Goal: Information Seeking & Learning: Learn about a topic

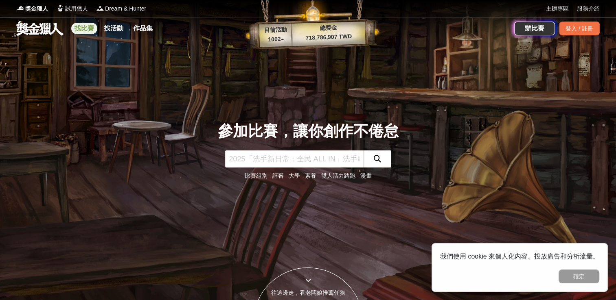
click at [92, 24] on link "找比賽" at bounding box center [84, 28] width 26 height 11
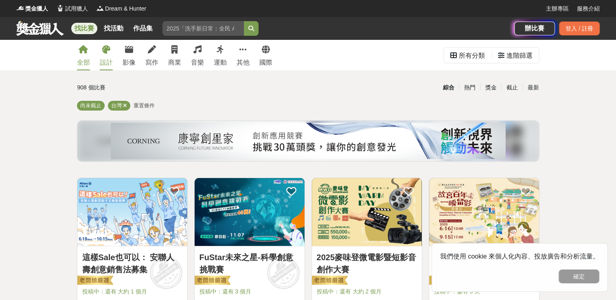
click at [110, 60] on div "設計" at bounding box center [106, 63] width 13 height 10
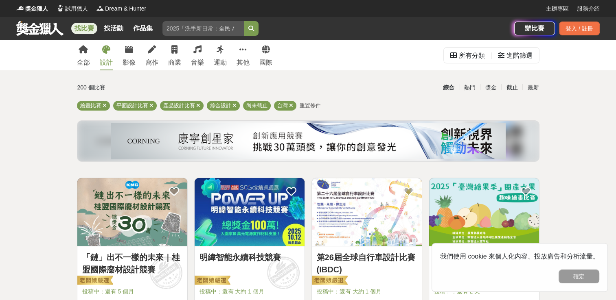
click at [207, 60] on div "全部 設計 影像 寫作 商業 音樂 運動 其他 國際" at bounding box center [174, 55] width 205 height 31
click at [215, 62] on div "運動" at bounding box center [220, 63] width 13 height 10
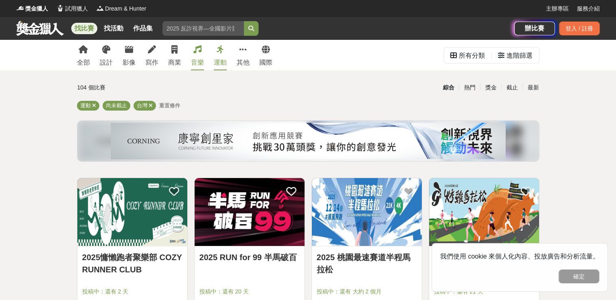
click at [193, 64] on div "音樂" at bounding box center [197, 63] width 13 height 10
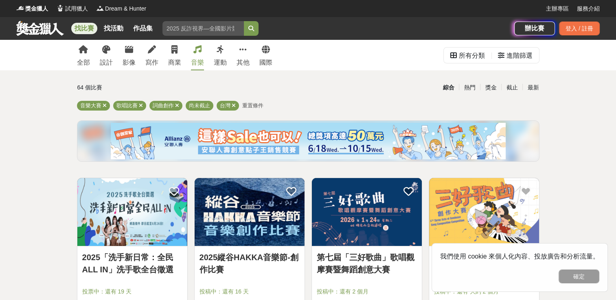
click at [181, 50] on div "全部 設計 影像 寫作 商業 音樂 運動 其他 國際" at bounding box center [174, 55] width 205 height 31
click at [175, 56] on link "商業" at bounding box center [174, 55] width 13 height 31
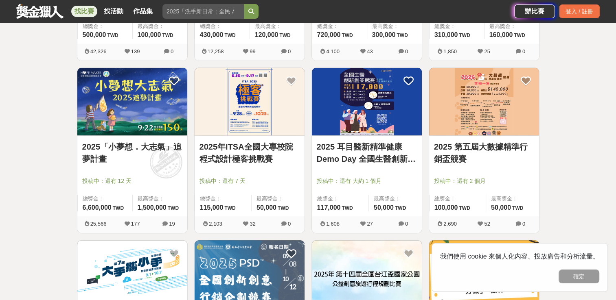
scroll to position [285, 0]
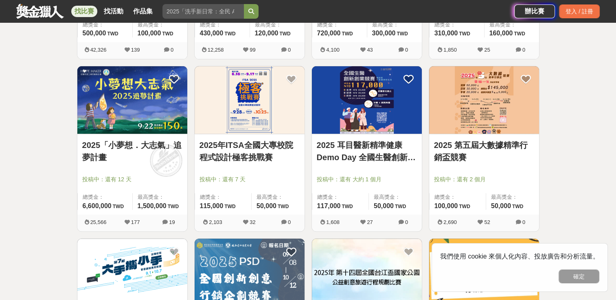
click at [158, 125] on img at bounding box center [132, 100] width 110 height 68
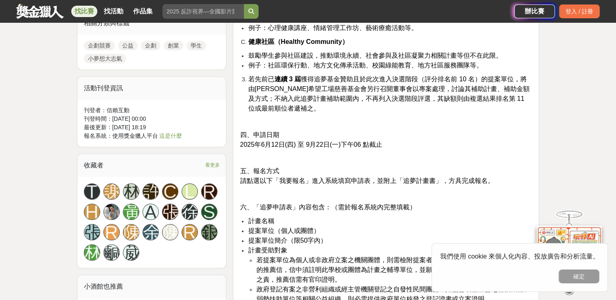
scroll to position [814, 0]
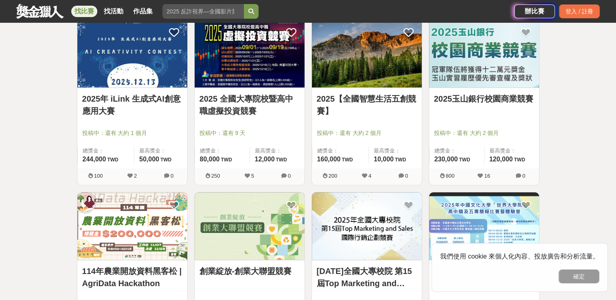
scroll to position [611, 0]
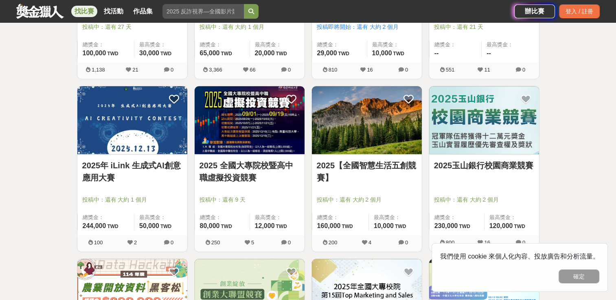
drag, startPoint x: 202, startPoint y: 239, endPoint x: 509, endPoint y: 251, distance: 306.8
click at [509, 251] on div "我們使用 cookie 來個人化內容、投放廣告和分析流量。 確定" at bounding box center [520, 267] width 176 height 49
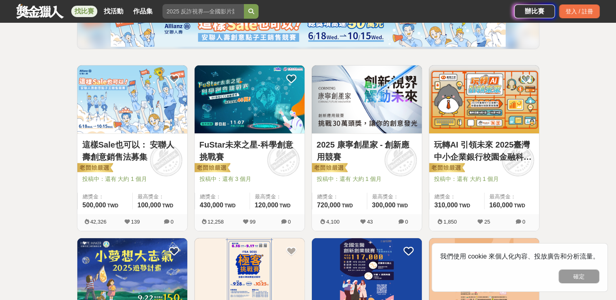
scroll to position [0, 0]
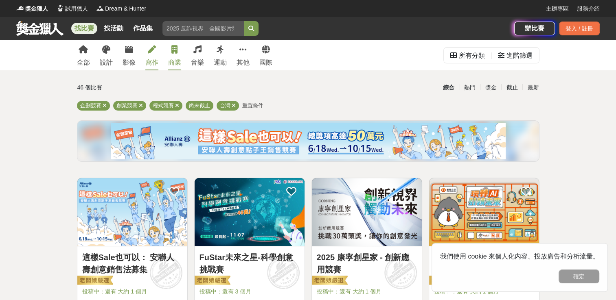
click at [147, 56] on link "寫作" at bounding box center [151, 55] width 13 height 31
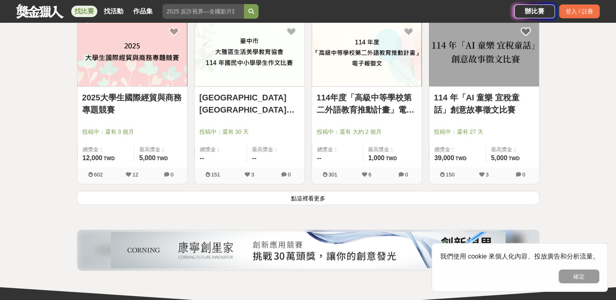
scroll to position [1018, 0]
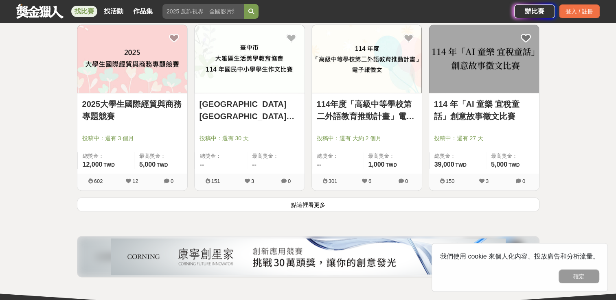
click at [247, 199] on button "點這裡看更多" at bounding box center [308, 204] width 463 height 14
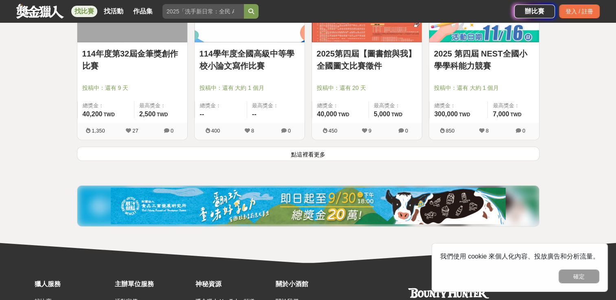
scroll to position [2100, 0]
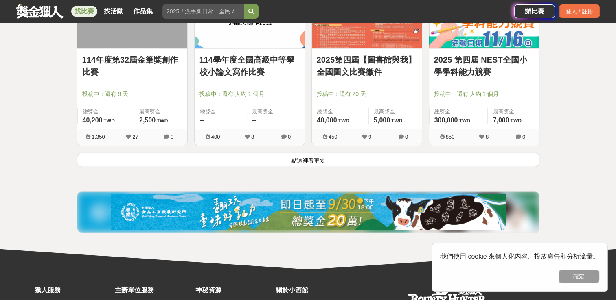
click at [259, 157] on button "點這裡看更多" at bounding box center [308, 160] width 463 height 14
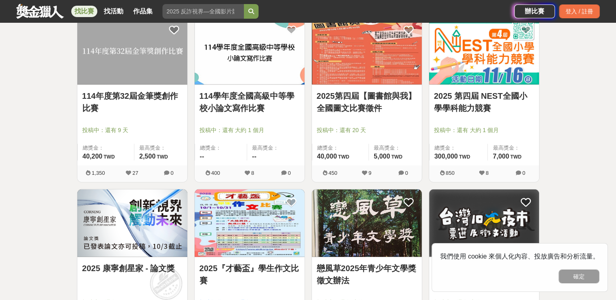
scroll to position [2059, 0]
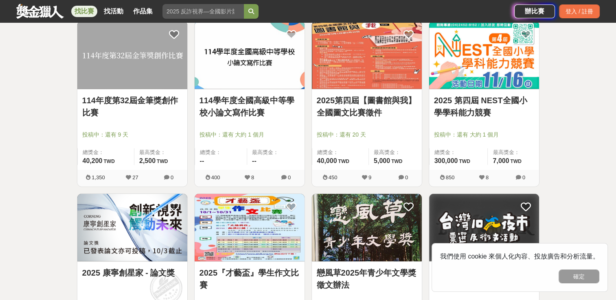
click at [251, 79] on img at bounding box center [250, 55] width 110 height 68
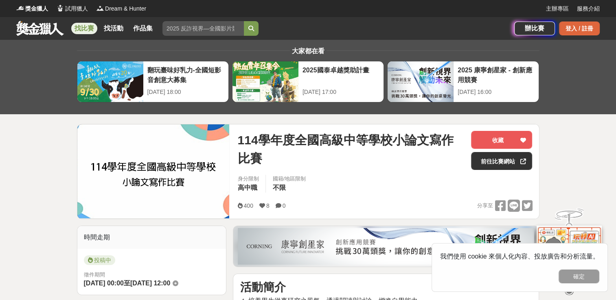
click at [578, 28] on div "登入 / 註冊" at bounding box center [579, 29] width 41 height 14
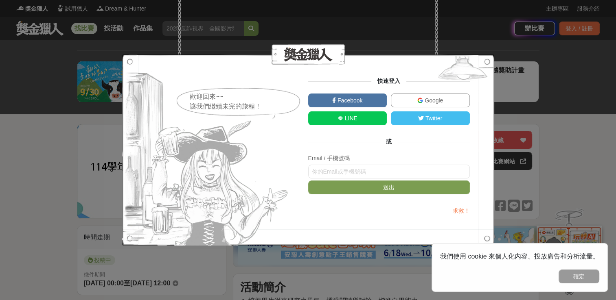
click at [422, 99] on img at bounding box center [420, 101] width 6 height 6
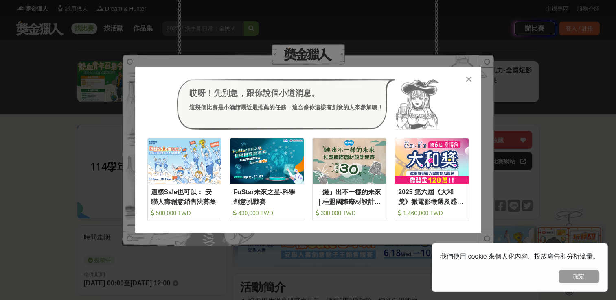
click at [465, 84] on div "哎呀！先別急，跟你說個小道消息。 這幾個比賽是小酒館最近最推薦的任務，適合像你這樣有創意的人來參加噢！" at bounding box center [308, 104] width 322 height 51
click at [465, 75] on div at bounding box center [469, 79] width 8 height 8
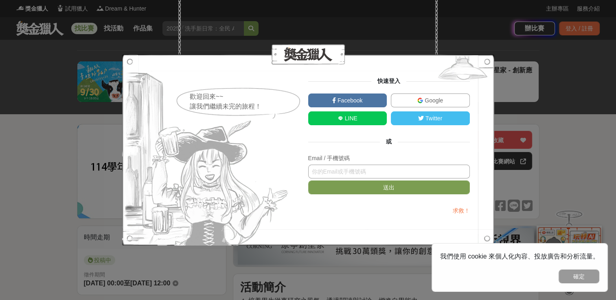
click at [384, 167] on input "text" at bounding box center [389, 172] width 162 height 14
click at [362, 172] on input "text" at bounding box center [389, 172] width 162 height 14
click at [280, 167] on img at bounding box center [206, 150] width 169 height 191
click at [335, 172] on input "text" at bounding box center [389, 172] width 162 height 14
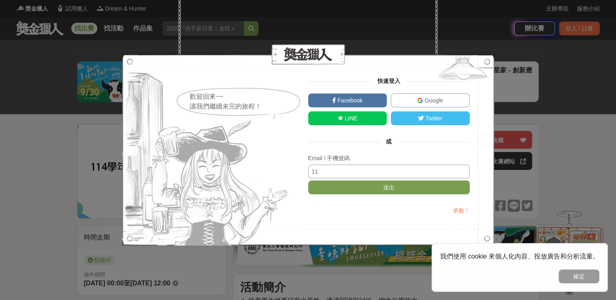
type input "1"
type input "0960975559"
click at [345, 190] on button "送出" at bounding box center [389, 188] width 162 height 14
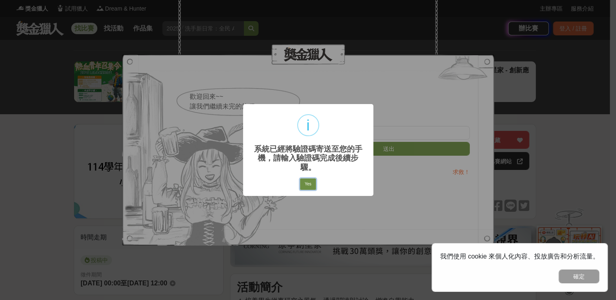
click at [302, 182] on button "Yes" at bounding box center [307, 184] width 15 height 11
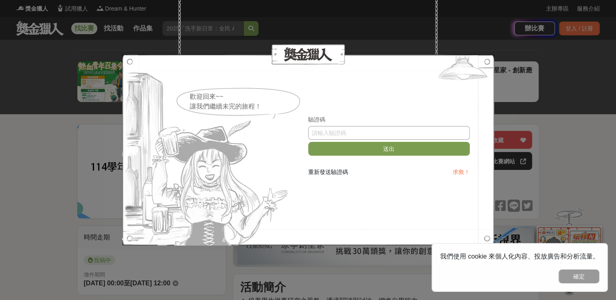
click at [327, 138] on input "text" at bounding box center [389, 133] width 162 height 14
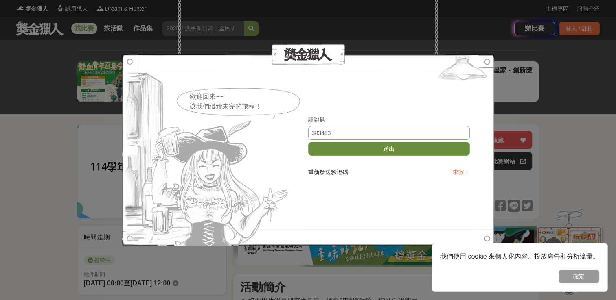
type input "383483"
click at [370, 147] on button "送出" at bounding box center [389, 149] width 162 height 14
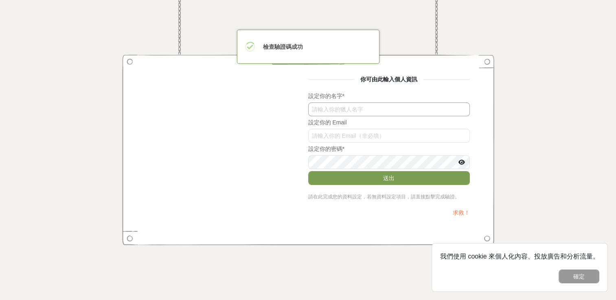
click at [373, 108] on input "text" at bounding box center [389, 110] width 162 height 14
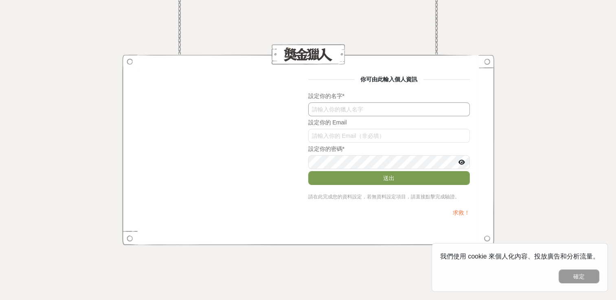
type input "x"
type input "[PERSON_NAME]"
click at [409, 141] on input "text" at bounding box center [389, 136] width 162 height 14
type input "[EMAIL_ADDRESS][DOMAIN_NAME]"
click at [459, 162] on icon at bounding box center [461, 163] width 7 height 6
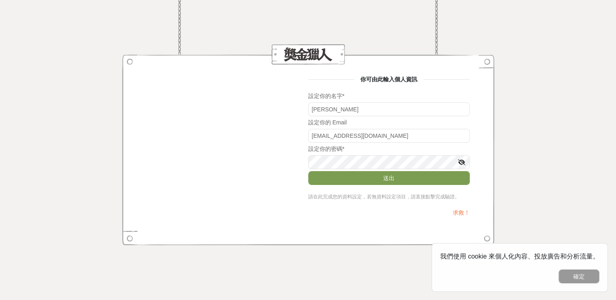
click at [460, 162] on icon at bounding box center [461, 163] width 7 height 6
click at [462, 161] on icon at bounding box center [461, 163] width 7 height 6
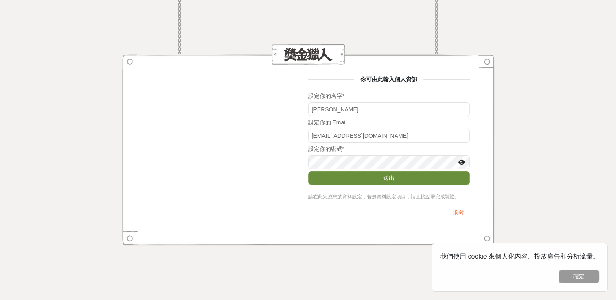
click at [436, 173] on button "送出" at bounding box center [389, 178] width 162 height 14
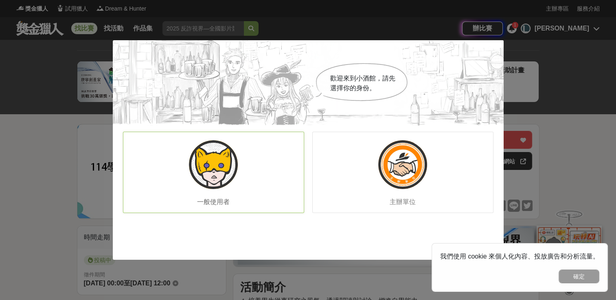
click at [254, 179] on div "一般使用者" at bounding box center [213, 172] width 181 height 81
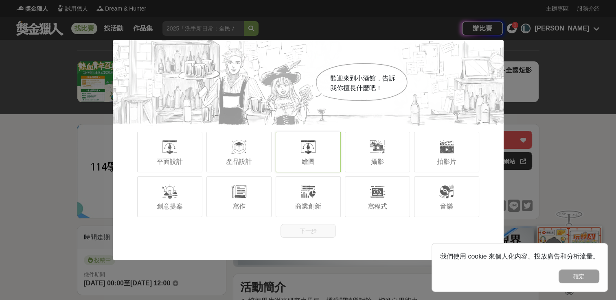
click at [292, 151] on div "繪圖" at bounding box center [308, 152] width 65 height 41
click at [239, 193] on div at bounding box center [239, 192] width 16 height 16
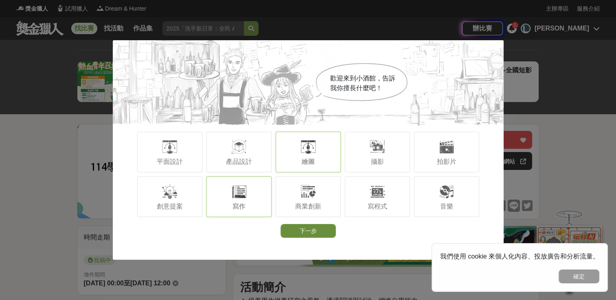
click at [324, 232] on button "下一步" at bounding box center [308, 231] width 55 height 14
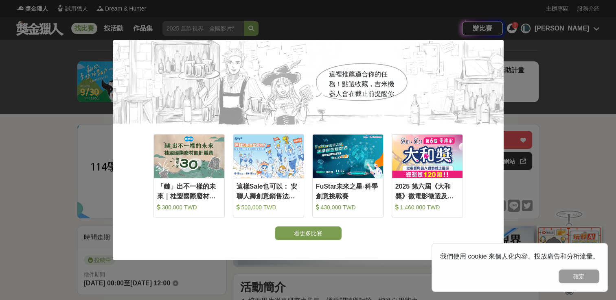
click at [306, 261] on div "這裡推薦適合你的任務！點選收藏，吉米機器人會在截止前提醒你 收藏 「鏈」出不一樣的未來｜桂盟國際廢材設計競賽 300,000 TWD 收藏 這樣Sale也可以…" at bounding box center [308, 150] width 616 height 300
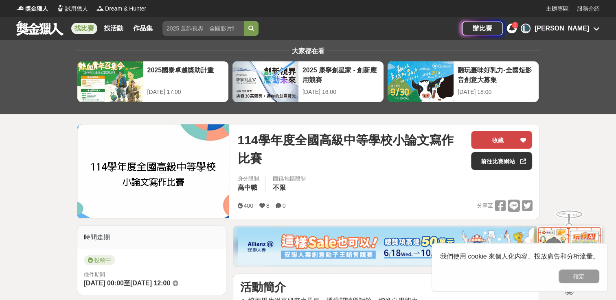
click at [500, 141] on button "收藏" at bounding box center [501, 140] width 61 height 18
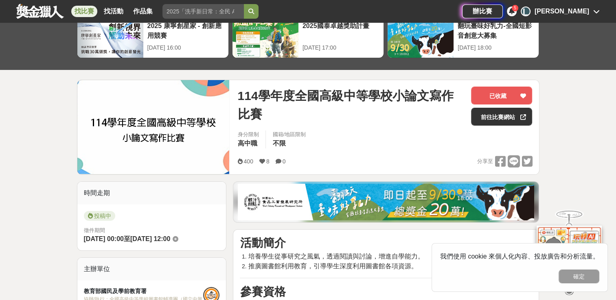
scroll to position [41, 0]
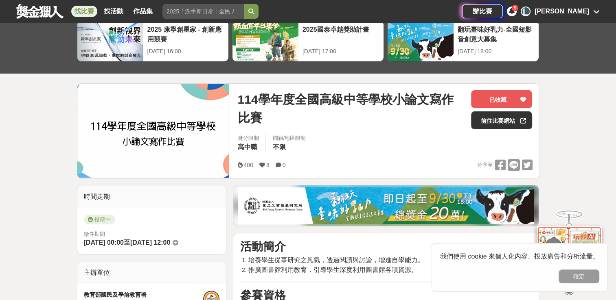
click at [83, 11] on link "找比賽" at bounding box center [84, 11] width 26 height 11
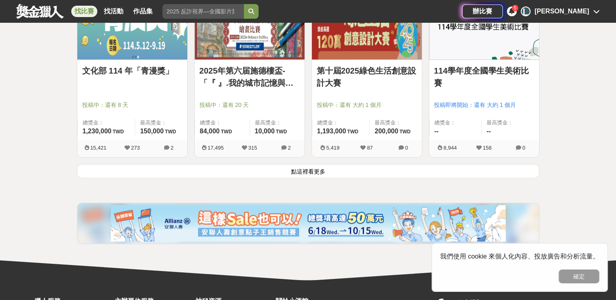
scroll to position [1059, 0]
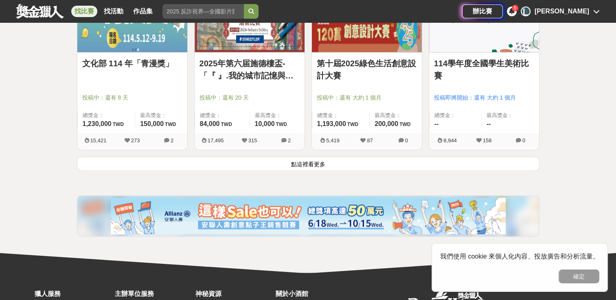
click at [293, 167] on button "點這裡看更多" at bounding box center [308, 164] width 463 height 14
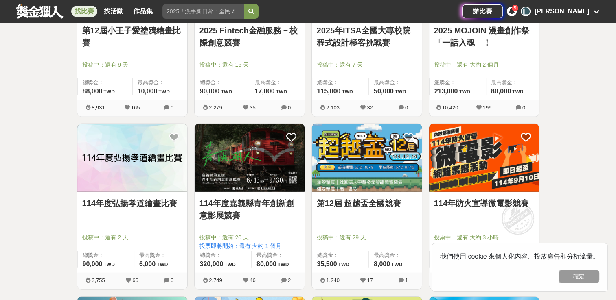
scroll to position [1914, 0]
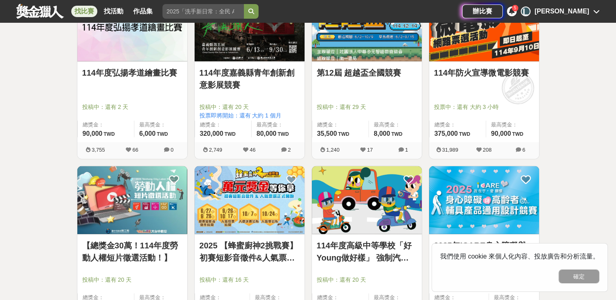
click at [143, 97] on div at bounding box center [134, 96] width 105 height 10
click at [142, 81] on div "114年度弘揚孝道繪畫比賽" at bounding box center [132, 78] width 100 height 22
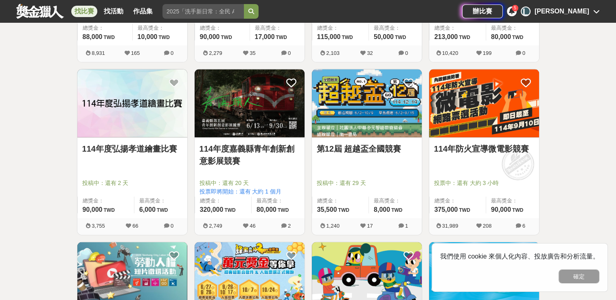
scroll to position [1832, 0]
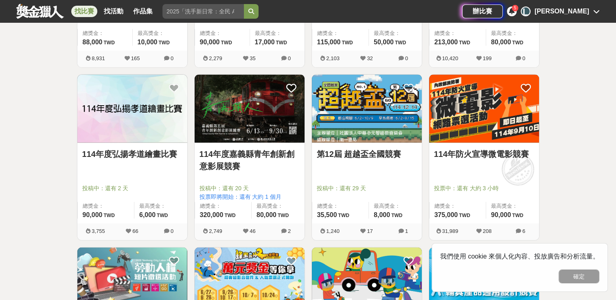
click at [125, 110] on img at bounding box center [132, 109] width 110 height 68
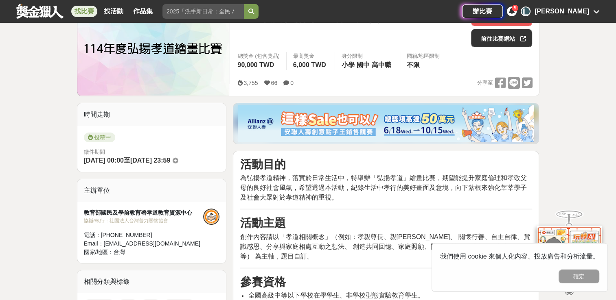
scroll to position [122, 0]
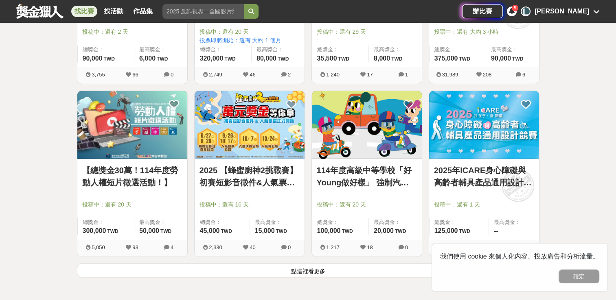
scroll to position [1995, 0]
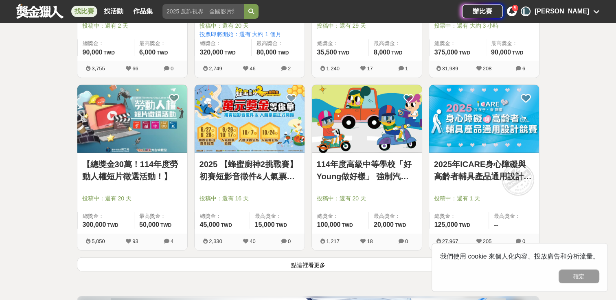
click at [300, 265] on button "點這裡看更多" at bounding box center [308, 265] width 463 height 14
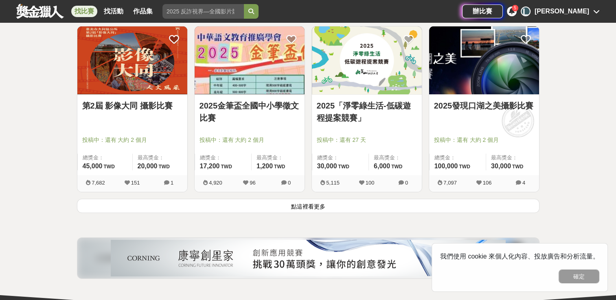
scroll to position [3094, 0]
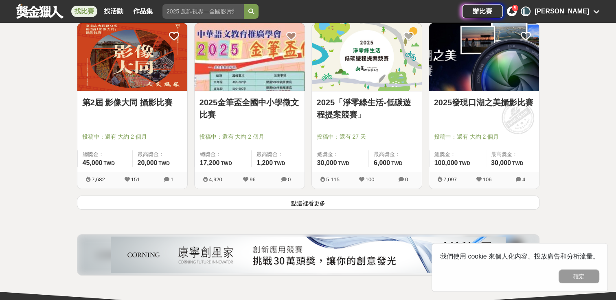
click at [256, 207] on button "點這裡看更多" at bounding box center [308, 203] width 463 height 14
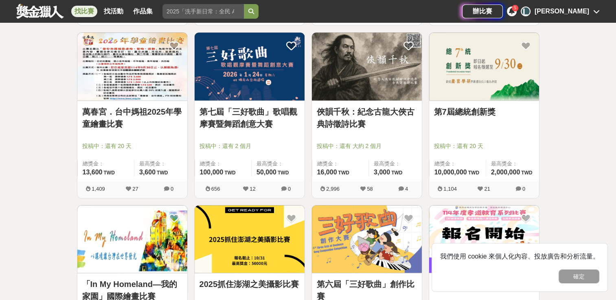
scroll to position [4112, 0]
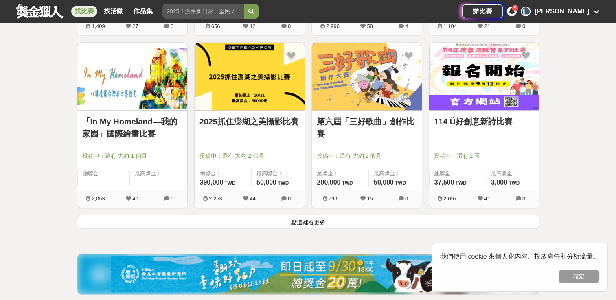
click at [273, 220] on button "點這裡看更多" at bounding box center [308, 222] width 463 height 14
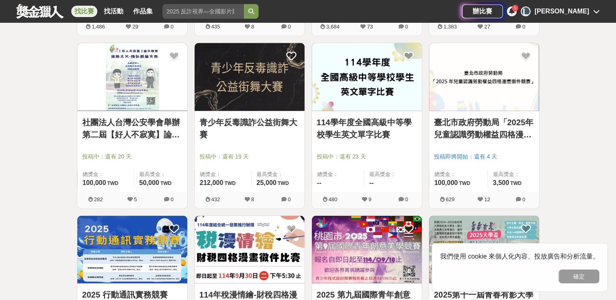
scroll to position [5008, 0]
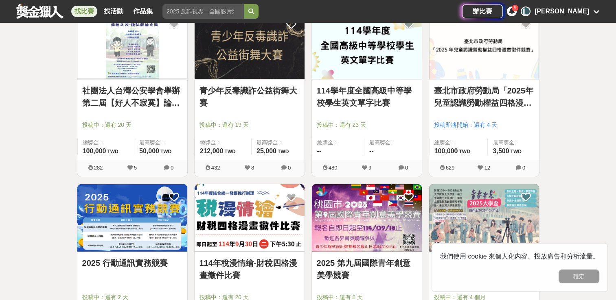
click at [246, 219] on img at bounding box center [250, 218] width 110 height 68
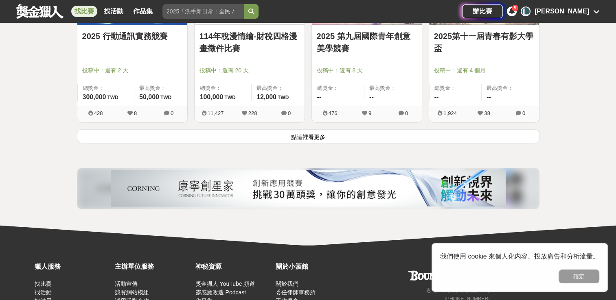
scroll to position [5252, 0]
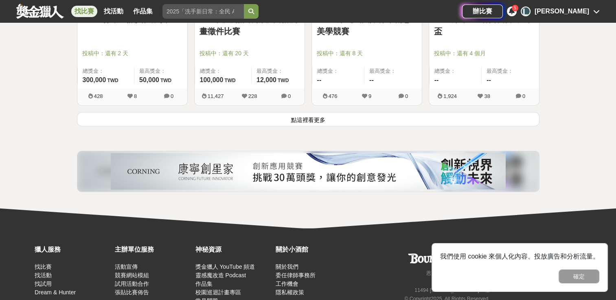
drag, startPoint x: 289, startPoint y: 120, endPoint x: 295, endPoint y: 109, distance: 12.2
click at [292, 115] on button "點這裡看更多" at bounding box center [308, 119] width 463 height 14
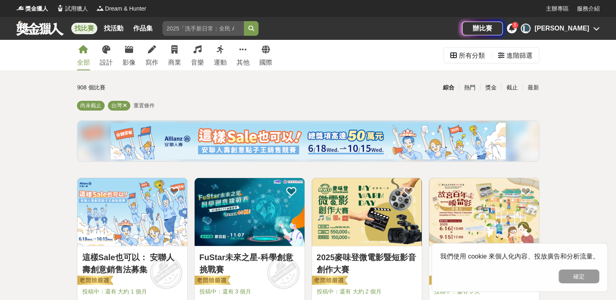
click at [162, 58] on div "全部 設計 影像 寫作 商業 音樂 運動 其他 國際" at bounding box center [174, 55] width 205 height 31
click at [238, 56] on link "其他" at bounding box center [243, 55] width 13 height 31
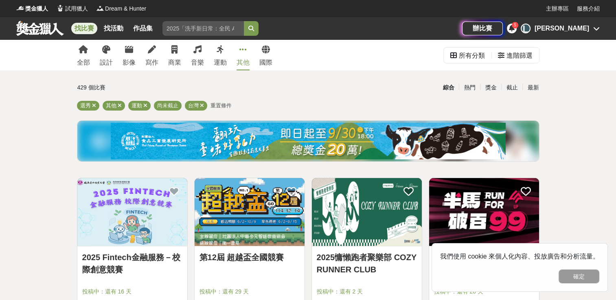
click at [113, 53] on div "全部 設計 影像 寫作 商業 音樂 運動 其他 國際" at bounding box center [174, 55] width 205 height 31
click at [111, 58] on div "設計" at bounding box center [106, 63] width 13 height 10
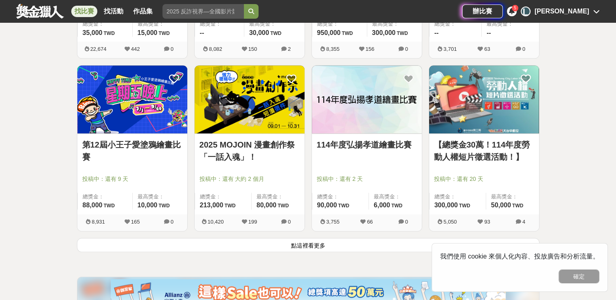
scroll to position [979, 0]
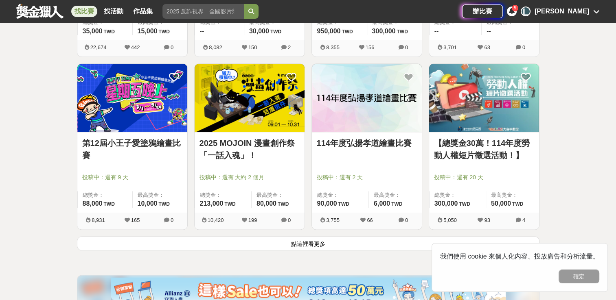
click at [289, 239] on button "點這裡看更多" at bounding box center [308, 244] width 463 height 14
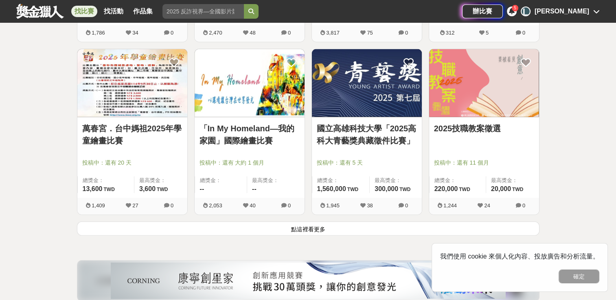
scroll to position [2078, 0]
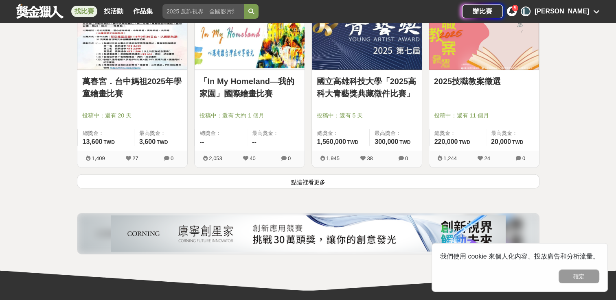
click at [282, 180] on button "點這裡看更多" at bounding box center [308, 182] width 463 height 14
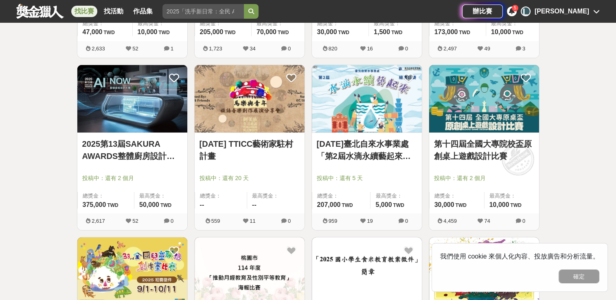
scroll to position [2852, 0]
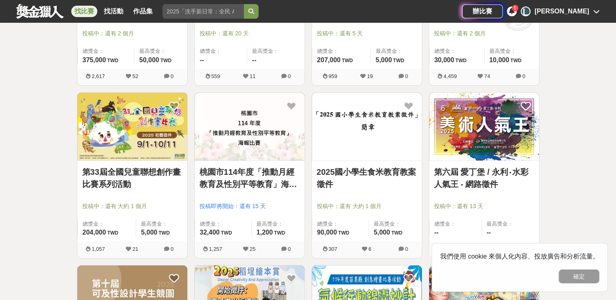
click at [270, 176] on link "桃園市114年度「推動月經教育及性別平等教育」海報比賽" at bounding box center [249, 178] width 100 height 24
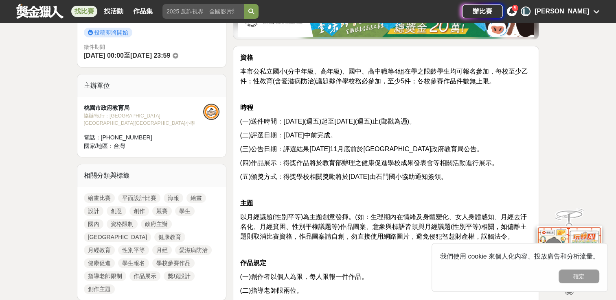
scroll to position [244, 0]
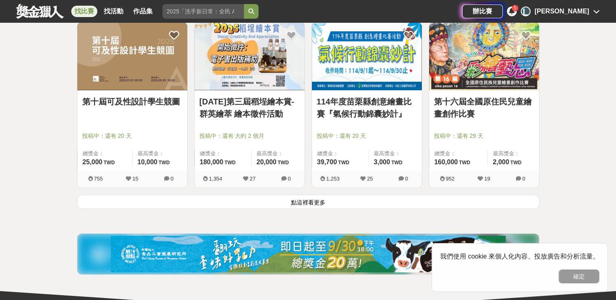
scroll to position [3096, 0]
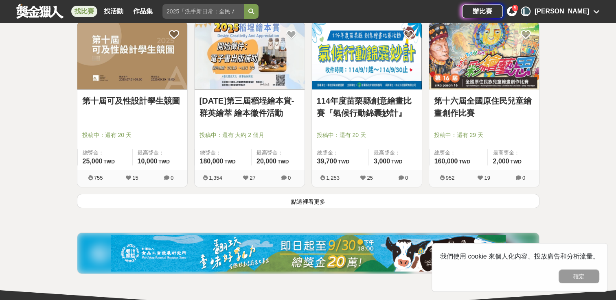
click at [308, 201] on button "點這裡看更多" at bounding box center [308, 201] width 463 height 14
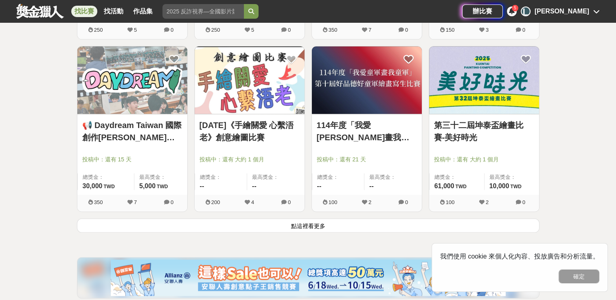
scroll to position [4114, 0]
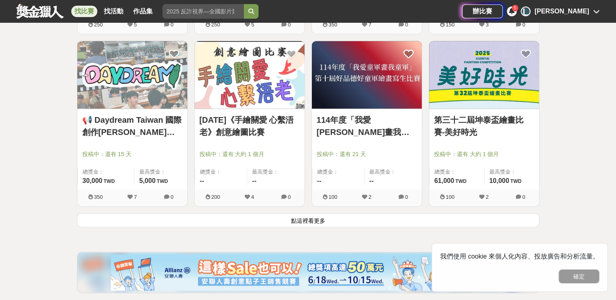
click at [305, 217] on button "點這裡看更多" at bounding box center [308, 220] width 463 height 14
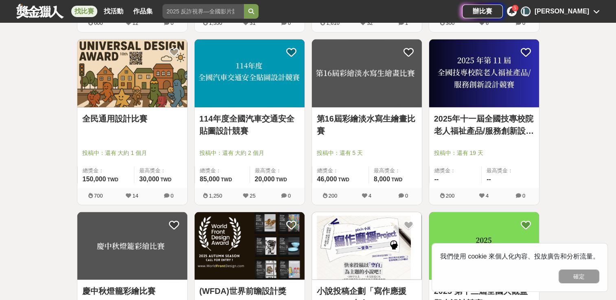
scroll to position [5132, 0]
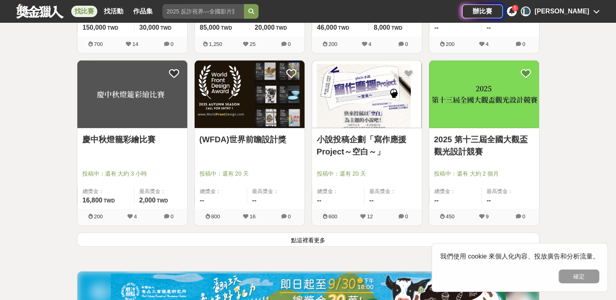
click at [300, 234] on button "點這裡看更多" at bounding box center [308, 240] width 463 height 14
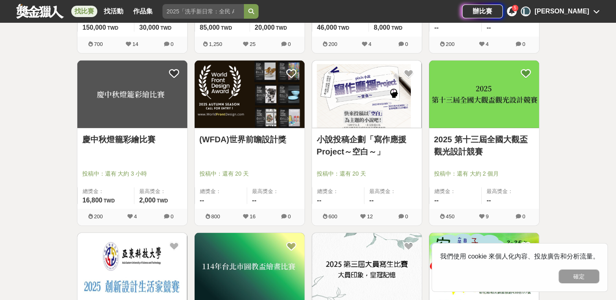
click at [374, 118] on img at bounding box center [367, 95] width 110 height 68
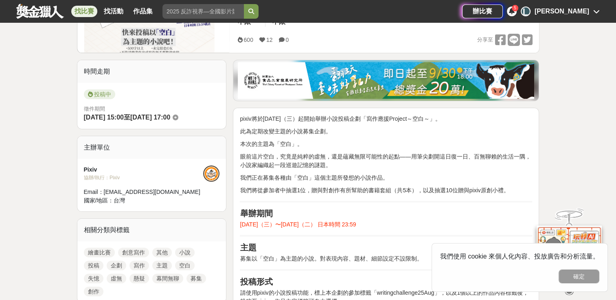
scroll to position [163, 0]
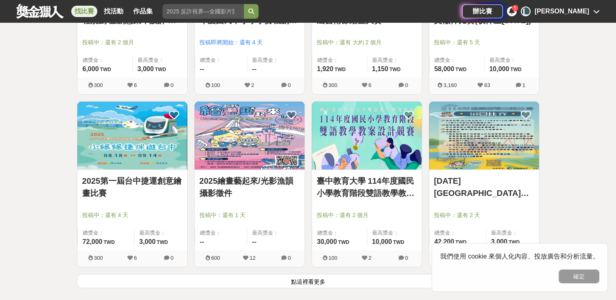
scroll to position [6149, 0]
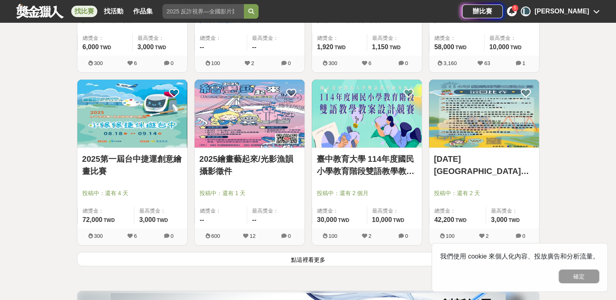
click at [294, 258] on button "點這裡看更多" at bounding box center [308, 259] width 463 height 14
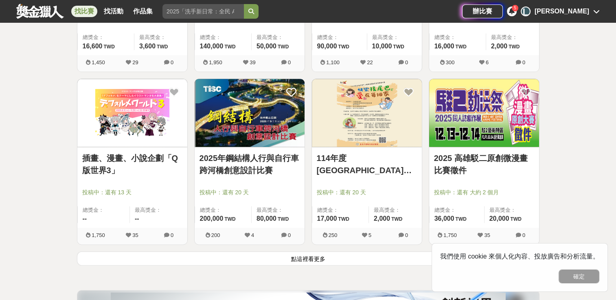
scroll to position [7208, 0]
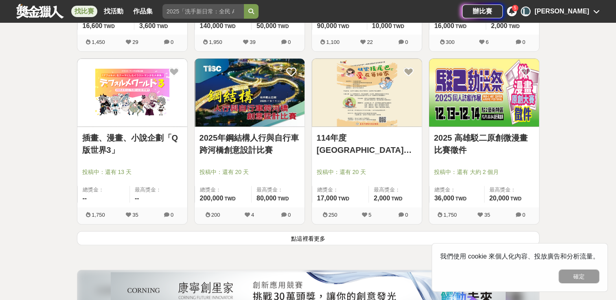
click at [272, 234] on button "點這裡看更多" at bounding box center [308, 238] width 463 height 14
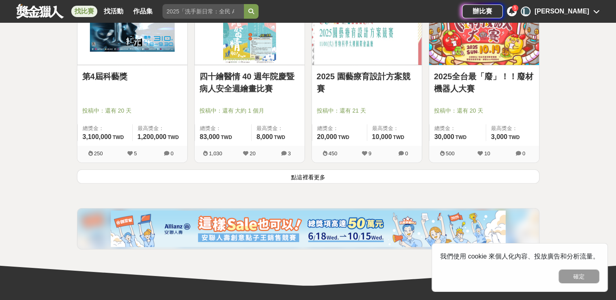
scroll to position [8307, 0]
click at [314, 171] on button "點這裡看更多" at bounding box center [308, 176] width 463 height 14
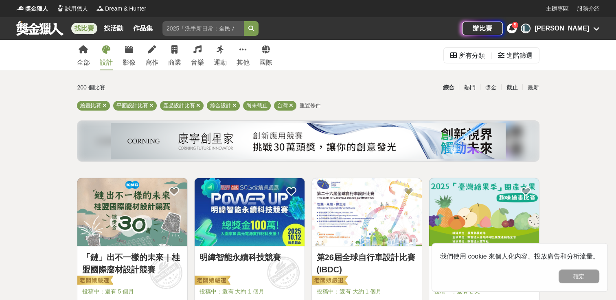
click at [134, 247] on div "「鏈」出不一樣的未來｜桂盟國際廢材設計競賽 投稿中：還有 5 個月 總獎金： 300,000 300,000 TWD 最高獎金： 80,000 TWD" at bounding box center [132, 287] width 110 height 81
click at [139, 227] on img at bounding box center [132, 212] width 110 height 68
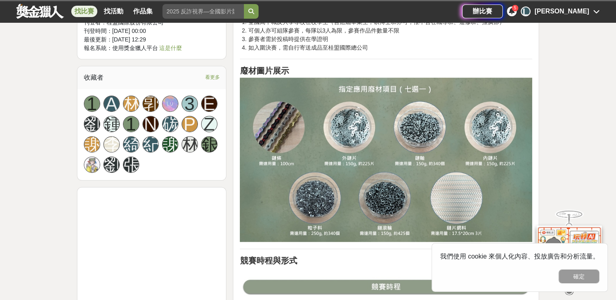
scroll to position [489, 0]
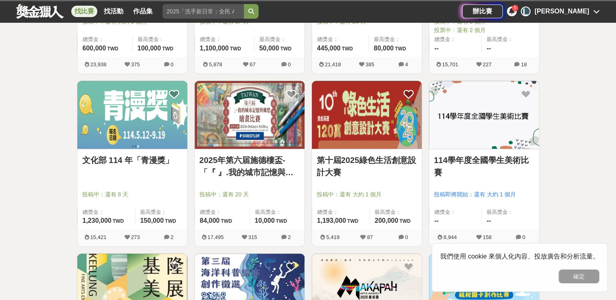
scroll to position [529, 0]
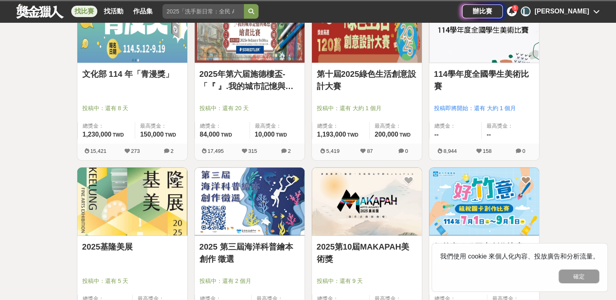
click at [272, 260] on link "2025 第三屆海洋科普繪本創作 徵選" at bounding box center [249, 253] width 100 height 24
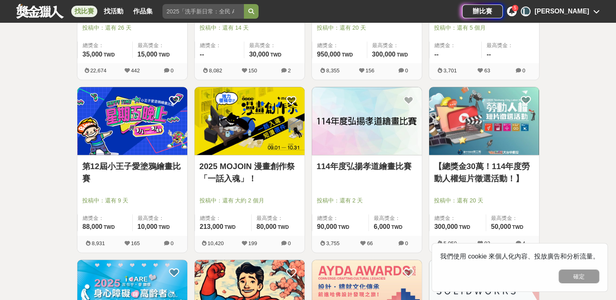
scroll to position [977, 0]
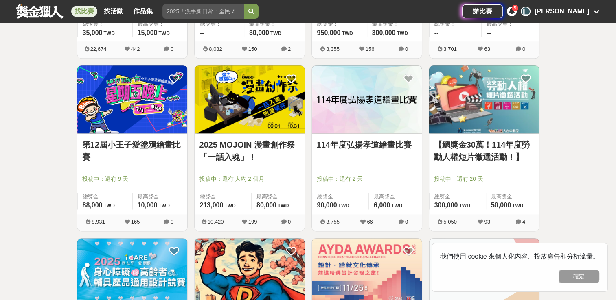
click at [475, 137] on div "【總獎金30萬！114年度勞動人權短片徵選活動！】 投稿中：還有 20 天 總獎金： 300,000 300,000 TWD 最高獎金： 50,000 TWD" at bounding box center [484, 174] width 110 height 81
click at [461, 113] on img at bounding box center [484, 100] width 110 height 68
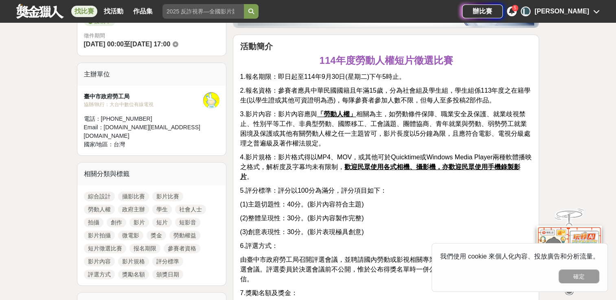
scroll to position [244, 0]
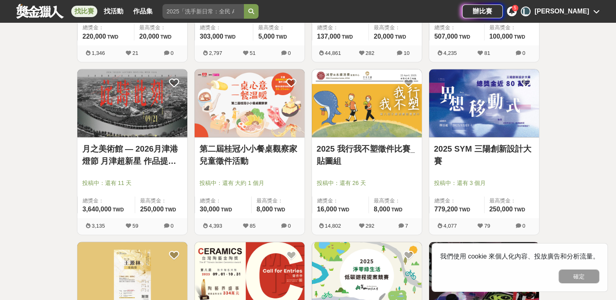
scroll to position [1506, 0]
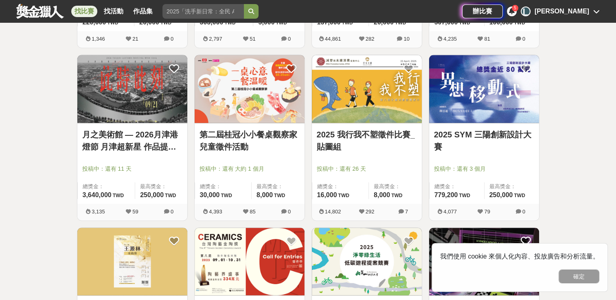
click at [510, 149] on link "2025 SYM 三陽創新設計大賽" at bounding box center [484, 140] width 100 height 24
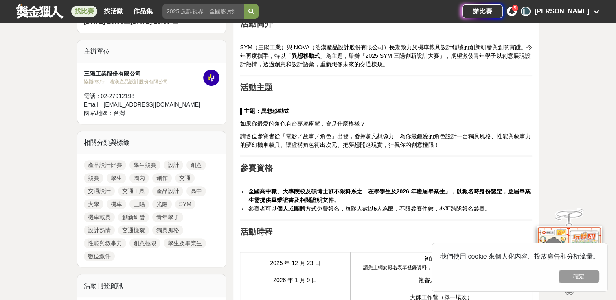
scroll to position [326, 0]
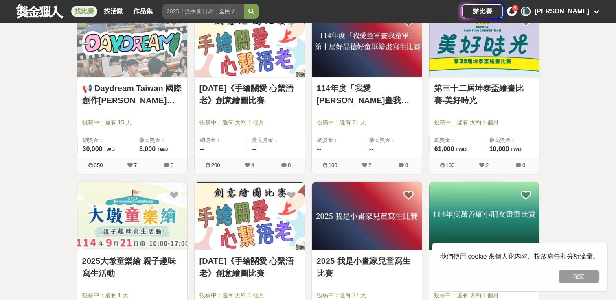
scroll to position [4234, 0]
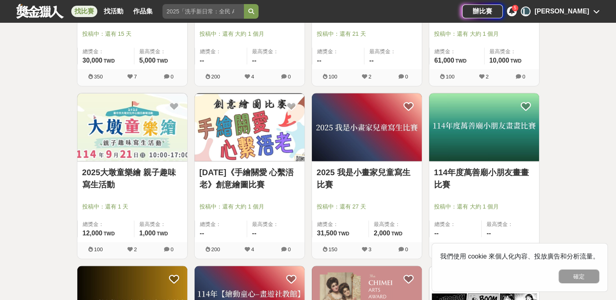
click at [248, 129] on img at bounding box center [250, 127] width 110 height 68
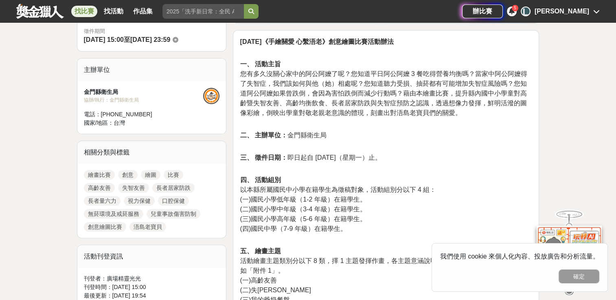
scroll to position [244, 0]
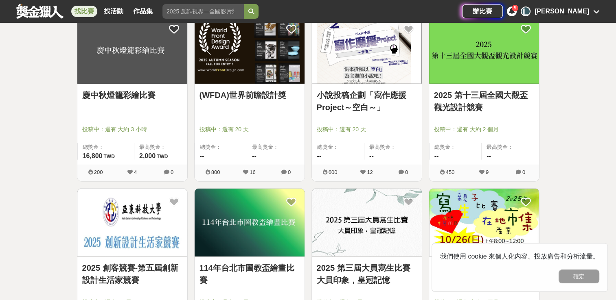
scroll to position [5171, 0]
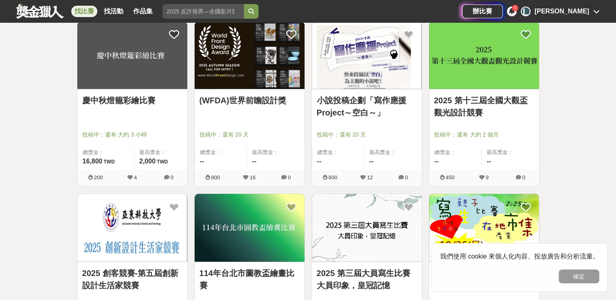
click at [368, 96] on link "小說投稿企劃「寫作應援Project～空白～」" at bounding box center [367, 106] width 100 height 24
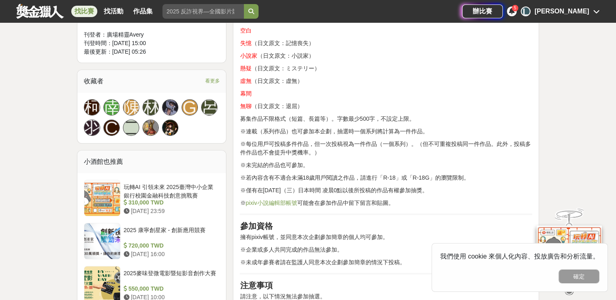
scroll to position [570, 0]
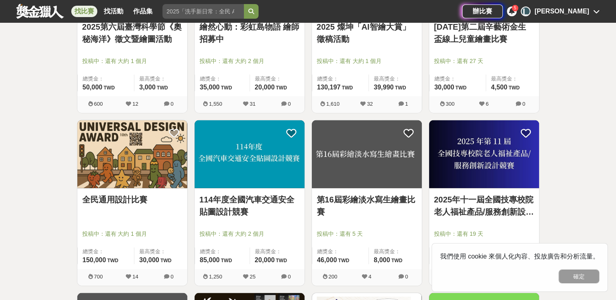
scroll to position [4783, 0]
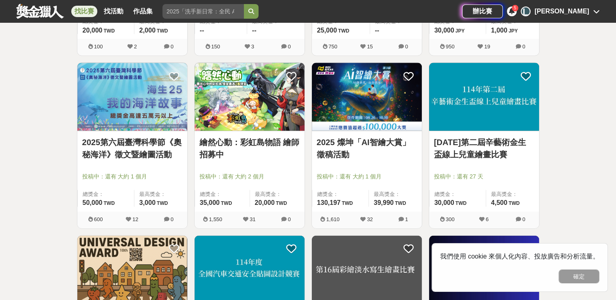
click at [146, 125] on img at bounding box center [132, 97] width 110 height 68
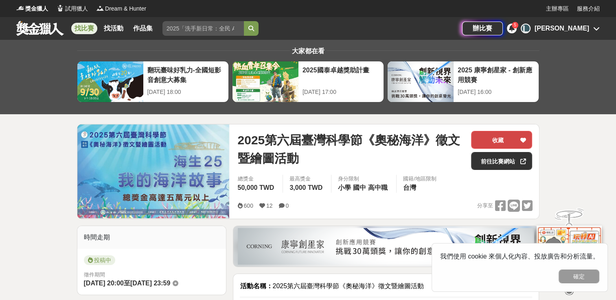
click at [492, 144] on button "收藏" at bounding box center [501, 140] width 61 height 18
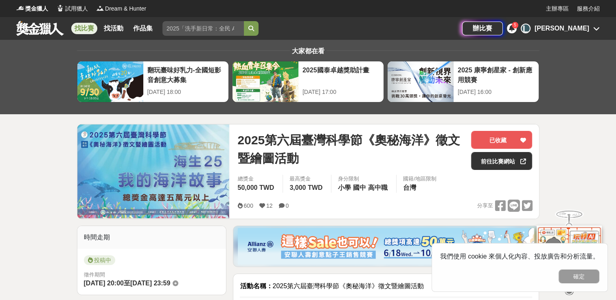
click at [81, 26] on link "找比賽" at bounding box center [84, 28] width 26 height 11
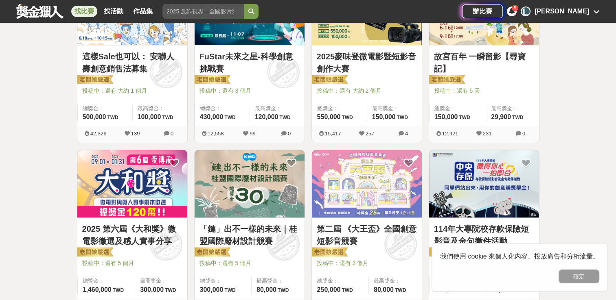
scroll to position [204, 0]
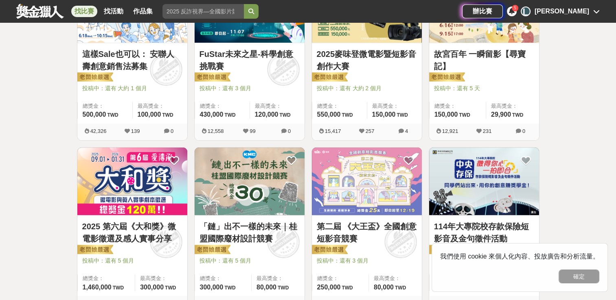
click at [370, 228] on link "第二屆 《大王盃》全國創意短影音競賽" at bounding box center [367, 233] width 100 height 24
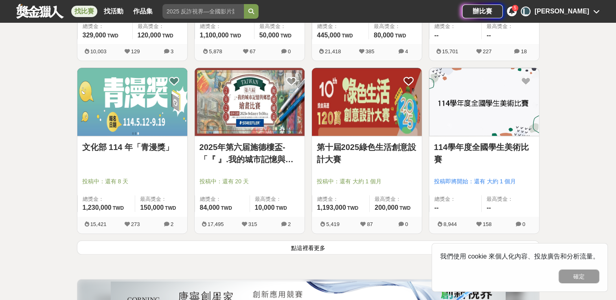
scroll to position [977, 0]
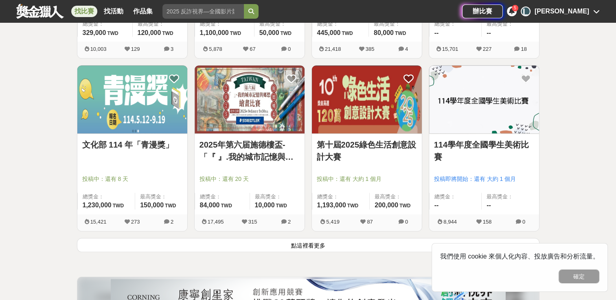
click at [324, 242] on button "點這裡看更多" at bounding box center [308, 245] width 463 height 14
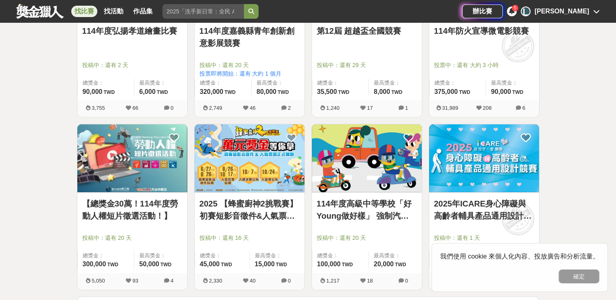
scroll to position [2036, 0]
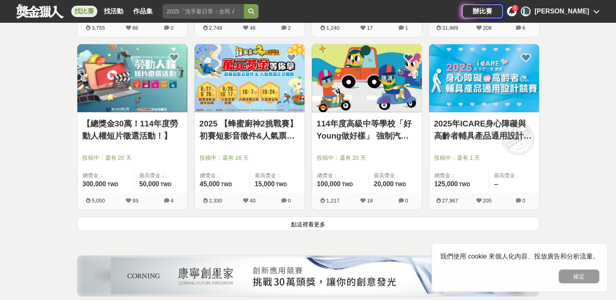
click at [303, 218] on button "點這裡看更多" at bounding box center [308, 224] width 463 height 14
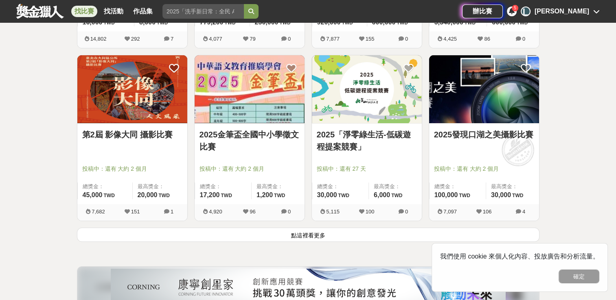
scroll to position [3094, 0]
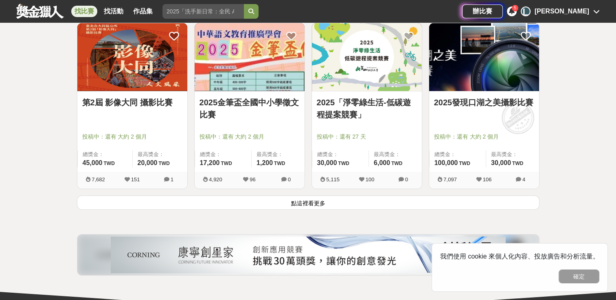
click at [309, 200] on button "點這裡看更多" at bounding box center [308, 203] width 463 height 14
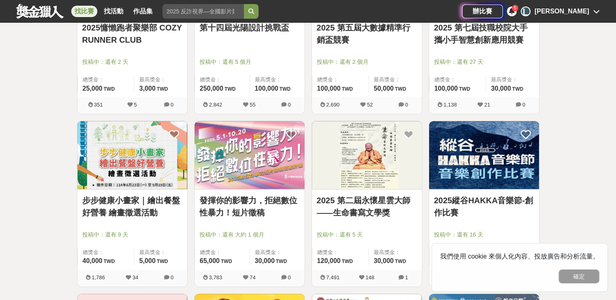
scroll to position [3379, 0]
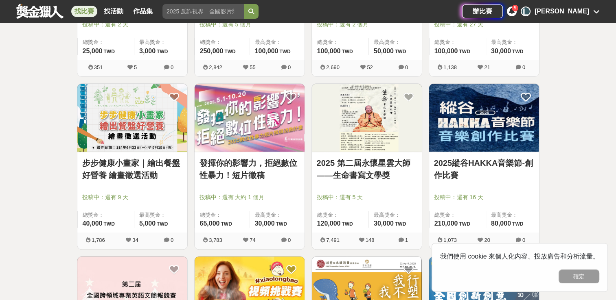
click at [383, 120] on img at bounding box center [367, 118] width 110 height 68
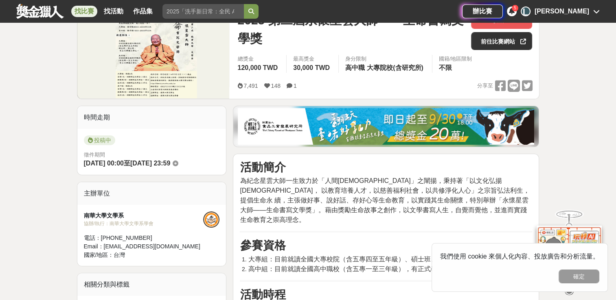
scroll to position [122, 0]
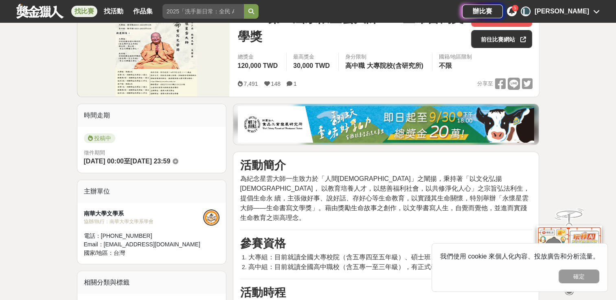
drag, startPoint x: 406, startPoint y: 197, endPoint x: 383, endPoint y: 189, distance: 23.8
click at [383, 189] on span "為紀念星雲大師一生致力於「人間佛教」之闡揚，秉持著「以文化弘揚佛法， 以教育培養人才，以慈善福利社會，以共修淨化人心」之宗旨弘法利生，提倡生命永 續，主張做好…" at bounding box center [384, 198] width 289 height 46
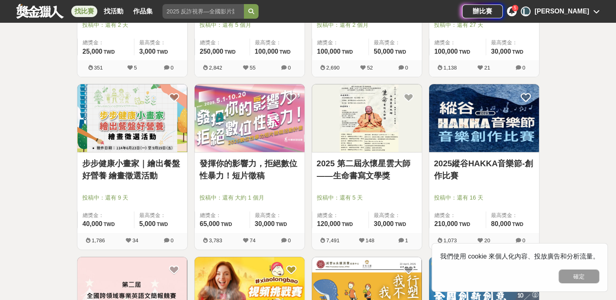
scroll to position [3379, 0]
click at [242, 103] on img at bounding box center [250, 118] width 110 height 68
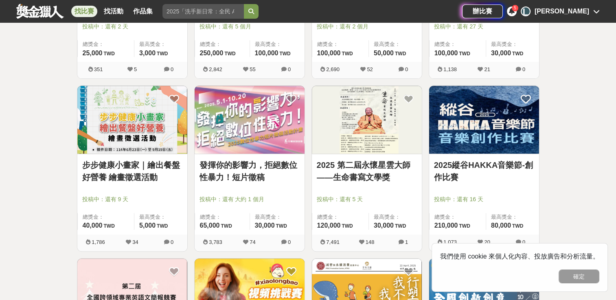
scroll to position [3379, 0]
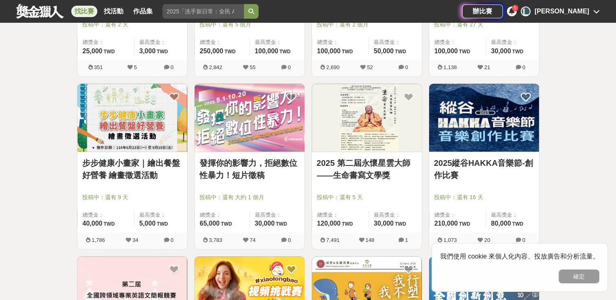
click at [229, 146] on img at bounding box center [250, 118] width 110 height 68
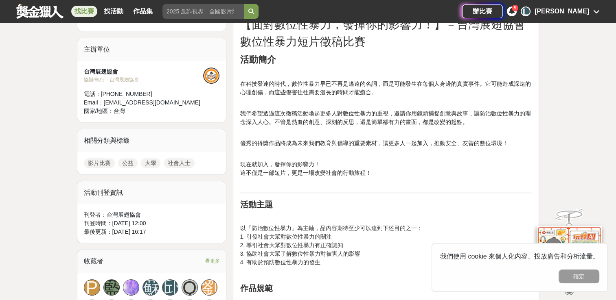
scroll to position [244, 0]
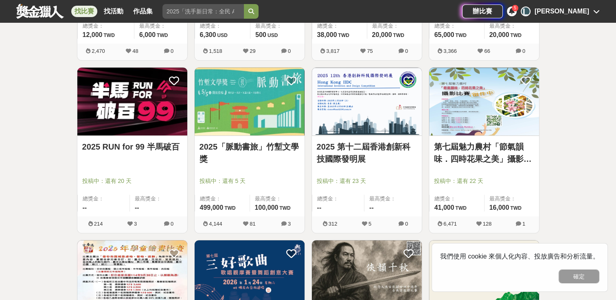
scroll to position [3868, 0]
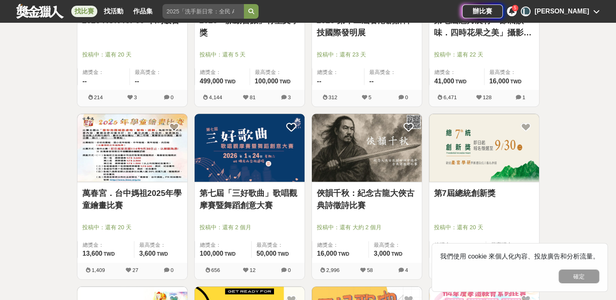
drag, startPoint x: 203, startPoint y: 105, endPoint x: 186, endPoint y: 114, distance: 18.6
drag, startPoint x: 186, startPoint y: 114, endPoint x: 44, endPoint y: 186, distance: 159.7
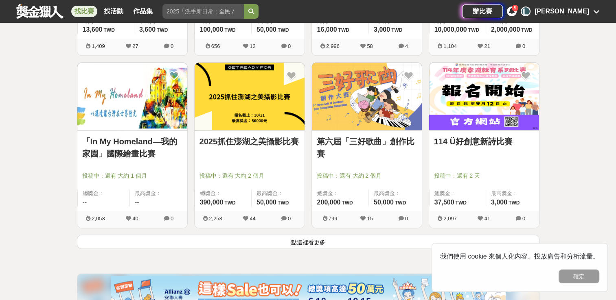
scroll to position [4112, 0]
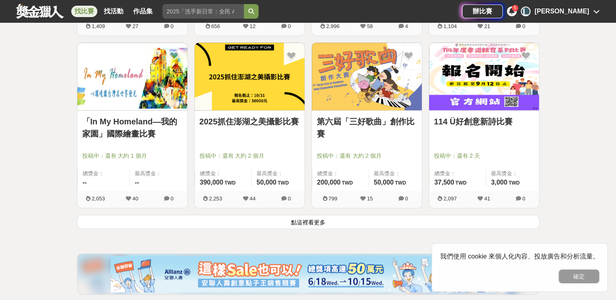
click at [270, 223] on button "點這裡看更多" at bounding box center [308, 222] width 463 height 14
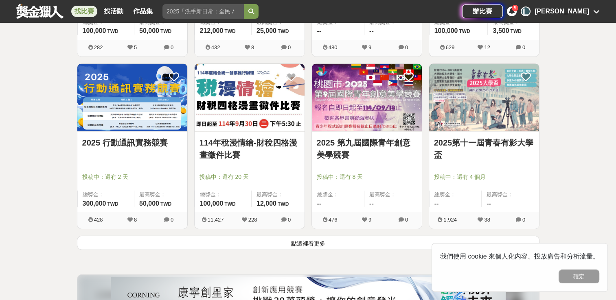
scroll to position [5130, 0]
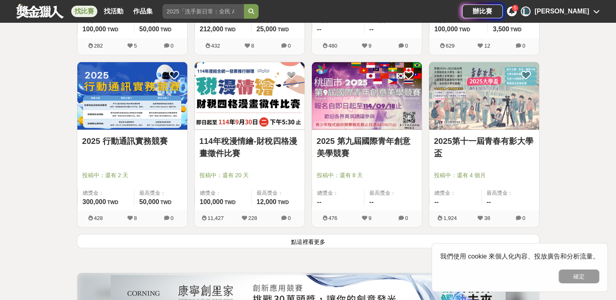
click at [315, 241] on button "點這裡看更多" at bounding box center [308, 242] width 463 height 14
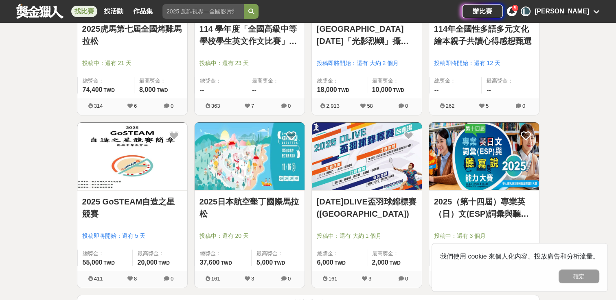
scroll to position [6229, 0]
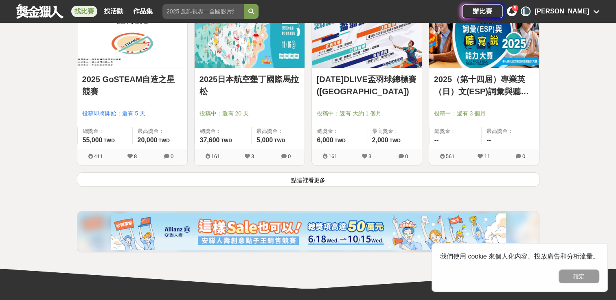
click at [280, 176] on button "點這裡看更多" at bounding box center [308, 180] width 463 height 14
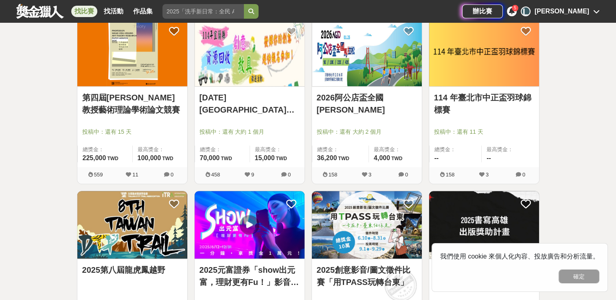
scroll to position [6914, 0]
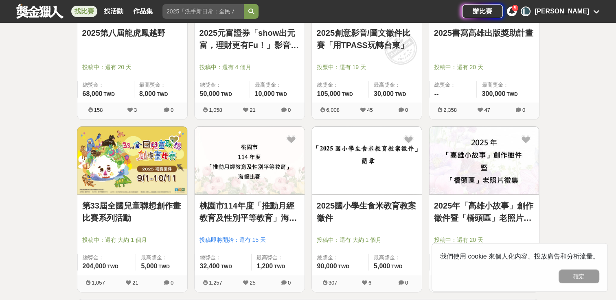
scroll to position [7199, 0]
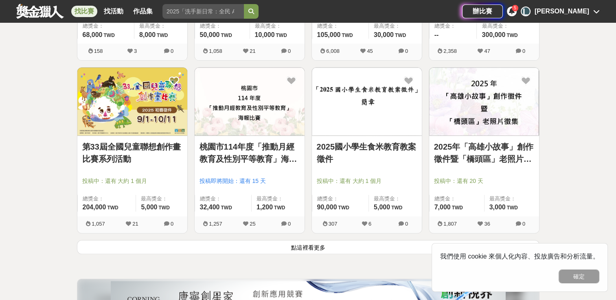
click at [285, 245] on button "點這裡看更多" at bounding box center [308, 247] width 463 height 14
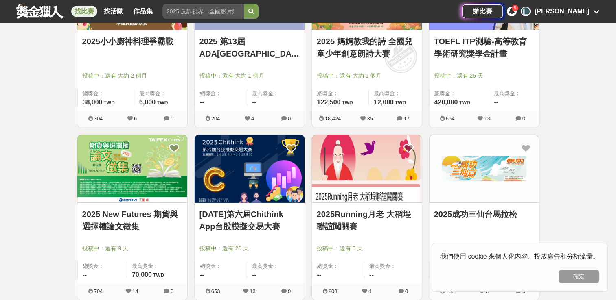
scroll to position [8258, 0]
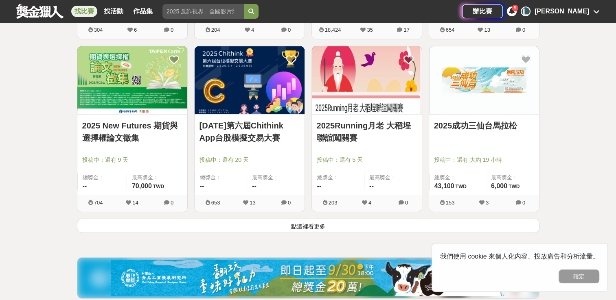
click at [289, 220] on button "點這裡看更多" at bounding box center [308, 226] width 463 height 14
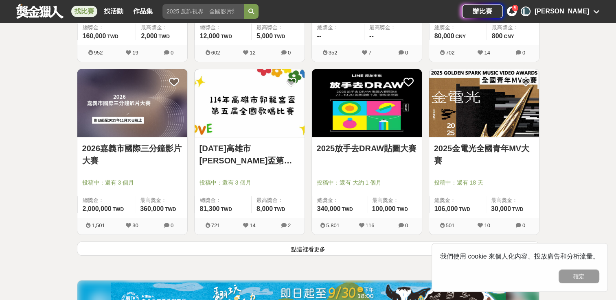
scroll to position [9275, 0]
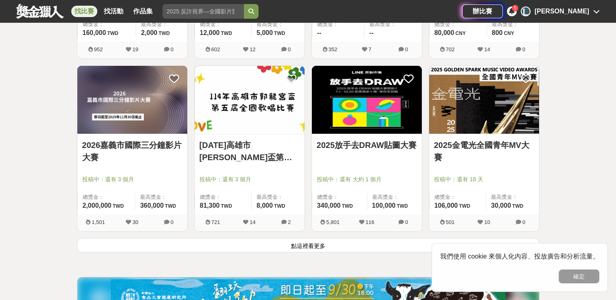
click at [307, 242] on button "點這裡看更多" at bounding box center [308, 246] width 463 height 14
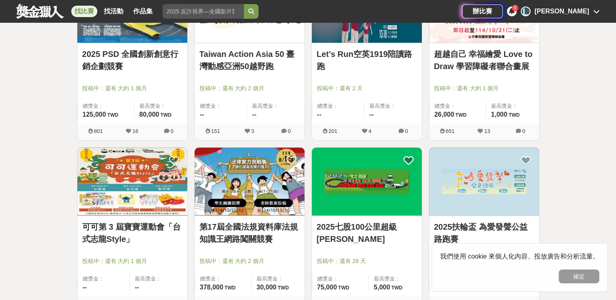
scroll to position [9601, 0]
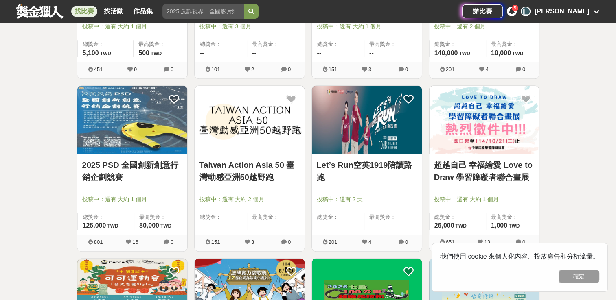
drag, startPoint x: 617, startPoint y: 131, endPoint x: 614, endPoint y: 204, distance: 73.7
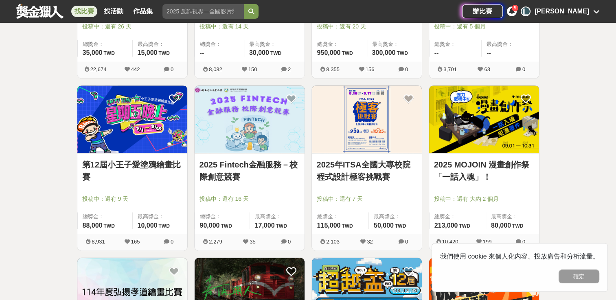
scroll to position [0, 0]
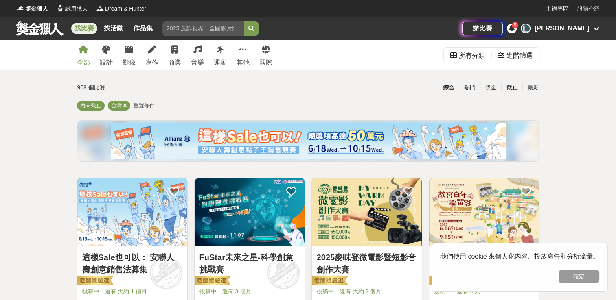
click at [162, 54] on div "全部 設計 影像 寫作 商業 音樂 運動 其他 國際" at bounding box center [174, 55] width 205 height 31
click at [153, 53] on icon at bounding box center [152, 50] width 8 height 8
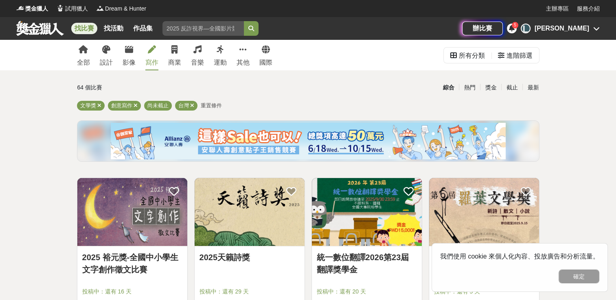
click at [371, 87] on div "綜合 熱門 獎金 截止 最新" at bounding box center [387, 88] width 312 height 14
click at [263, 62] on div "國際" at bounding box center [265, 63] width 13 height 10
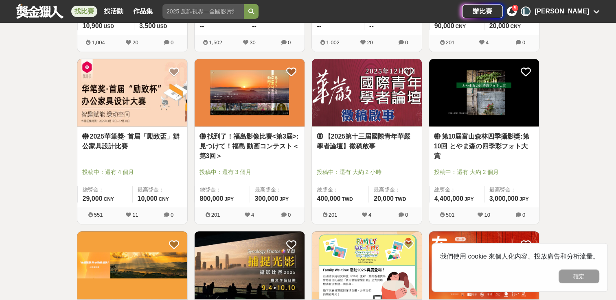
scroll to position [814, 0]
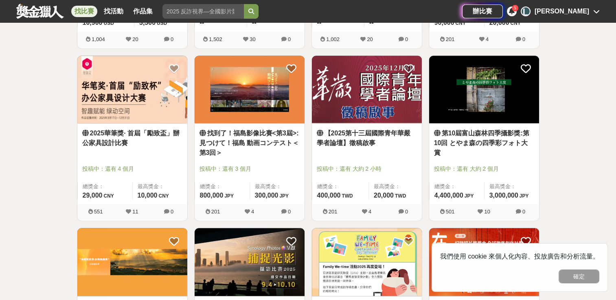
click at [352, 103] on img at bounding box center [367, 90] width 110 height 68
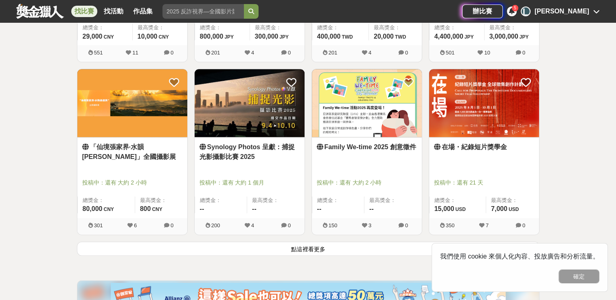
scroll to position [977, 0]
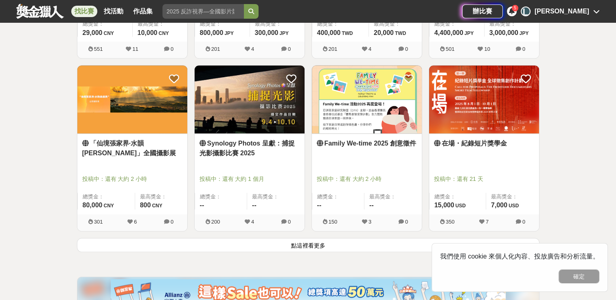
click at [279, 246] on button "點這裡看更多" at bounding box center [308, 245] width 463 height 14
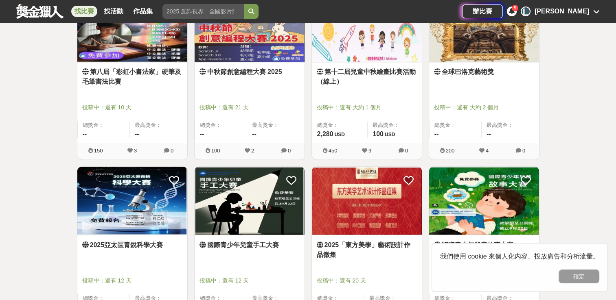
scroll to position [1425, 0]
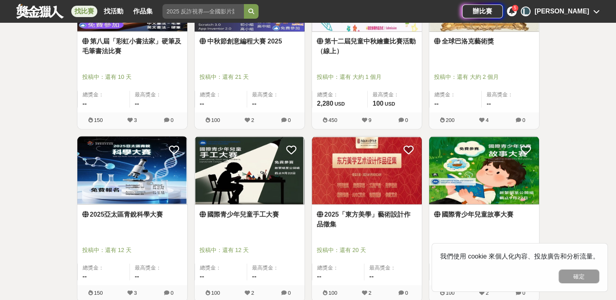
click at [256, 201] on img at bounding box center [250, 170] width 110 height 68
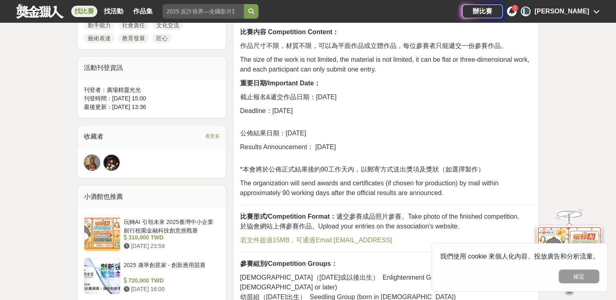
scroll to position [448, 0]
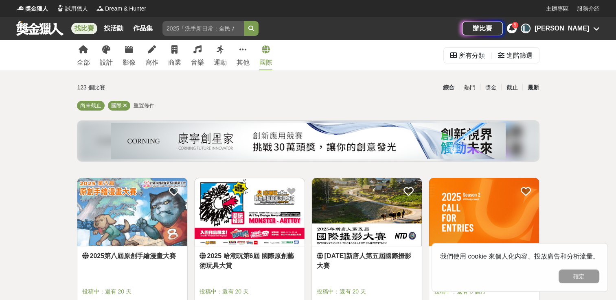
click at [525, 91] on div "最新" at bounding box center [532, 88] width 21 height 14
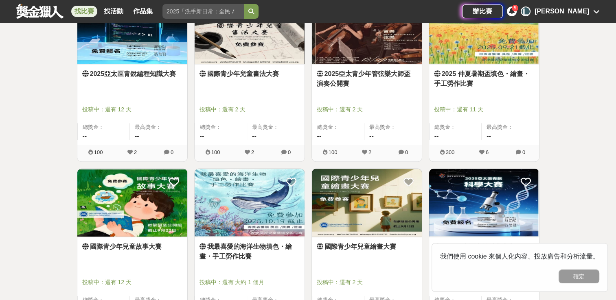
scroll to position [1018, 0]
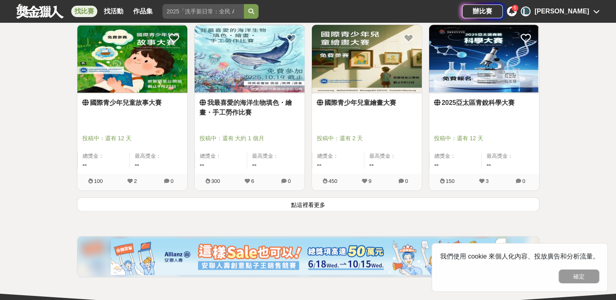
click at [266, 129] on div at bounding box center [251, 127] width 105 height 10
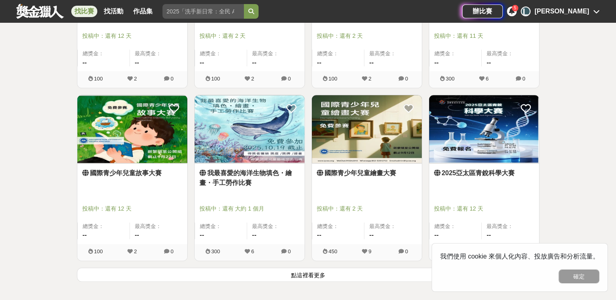
scroll to position [896, 0]
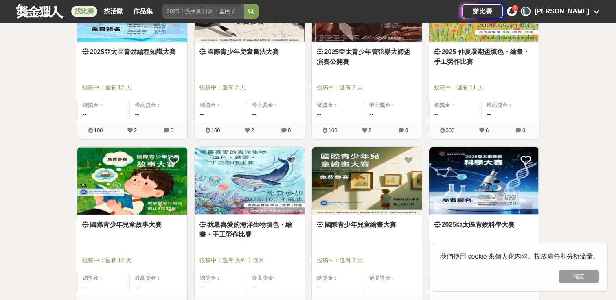
click at [241, 170] on img at bounding box center [250, 181] width 110 height 68
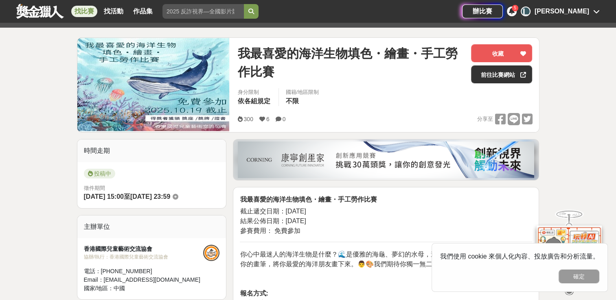
scroll to position [81, 0]
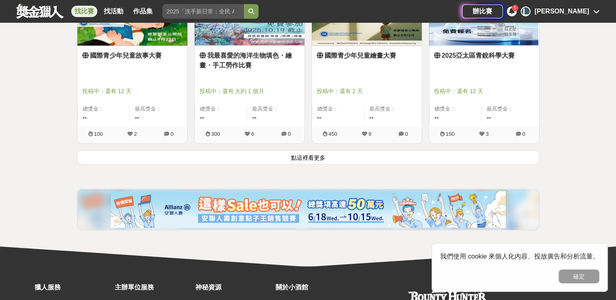
scroll to position [1144, 0]
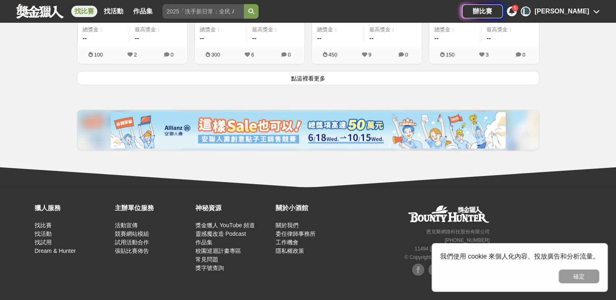
click at [322, 76] on button "點這裡看更多" at bounding box center [308, 78] width 463 height 14
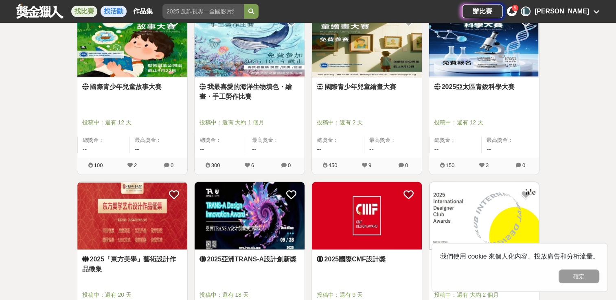
scroll to position [982, 0]
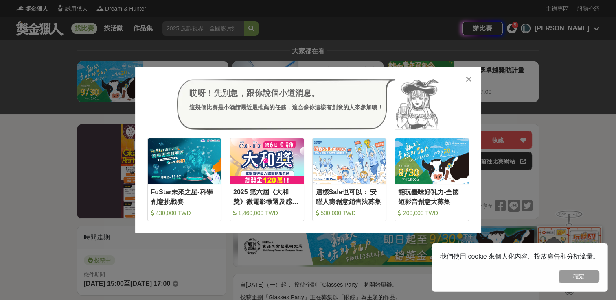
click at [182, 175] on img at bounding box center [185, 160] width 74 height 45
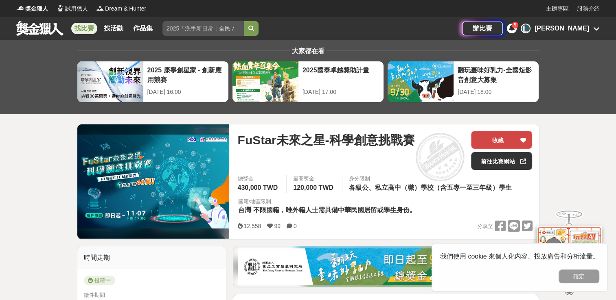
click at [505, 135] on button "收藏" at bounding box center [501, 140] width 61 height 18
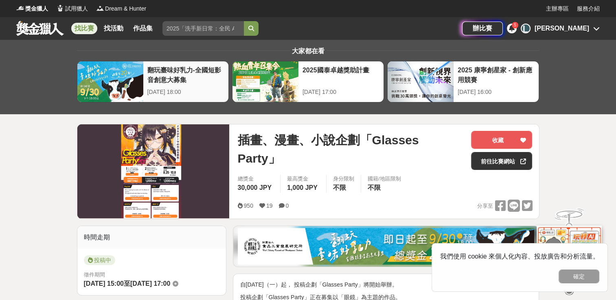
click at [159, 70] on div "翻玩臺味好乳力-全國短影音創意大募集" at bounding box center [185, 75] width 77 height 18
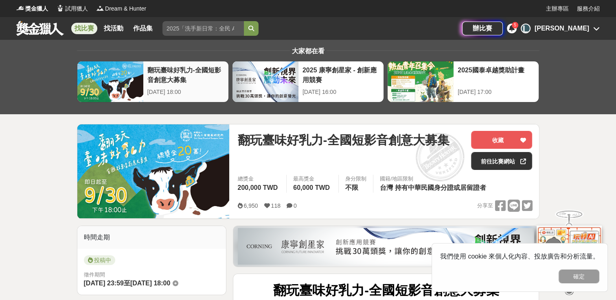
click at [170, 76] on div "翻玩臺味好乳力-全國短影音創意大募集" at bounding box center [185, 75] width 77 height 18
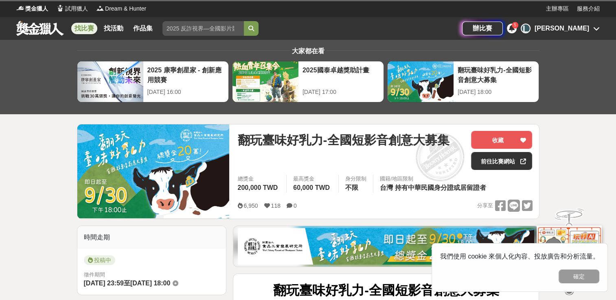
click at [157, 153] on img at bounding box center [153, 172] width 152 height 94
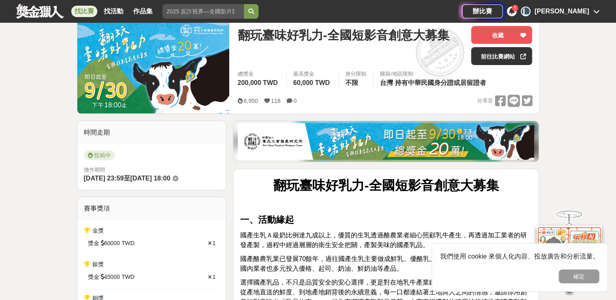
scroll to position [122, 0]
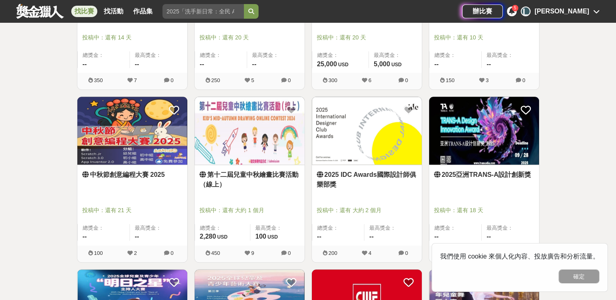
scroll to position [412, 0]
